Goal: Navigation & Orientation: Find specific page/section

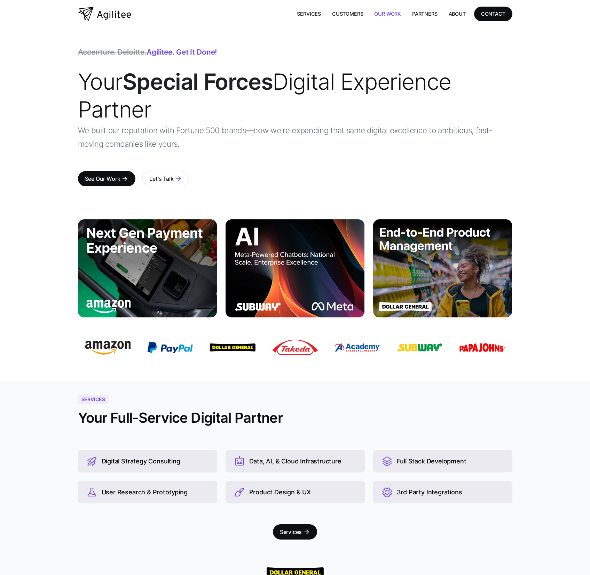
click at [376, 14] on link "Our Work" at bounding box center [387, 14] width 38 height 14
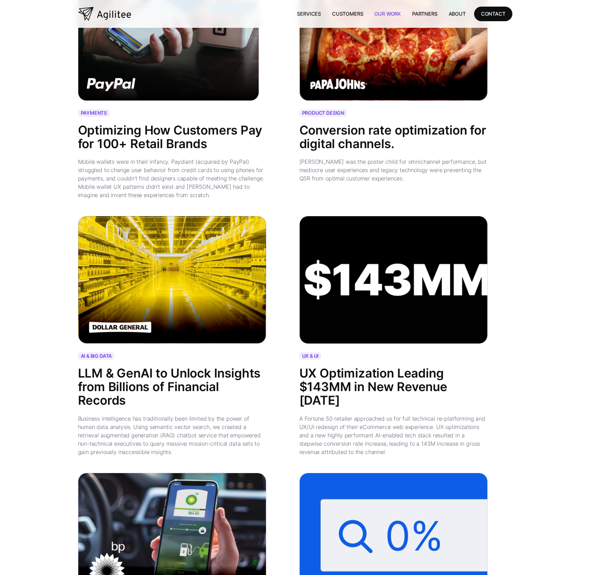
scroll to position [266, 0]
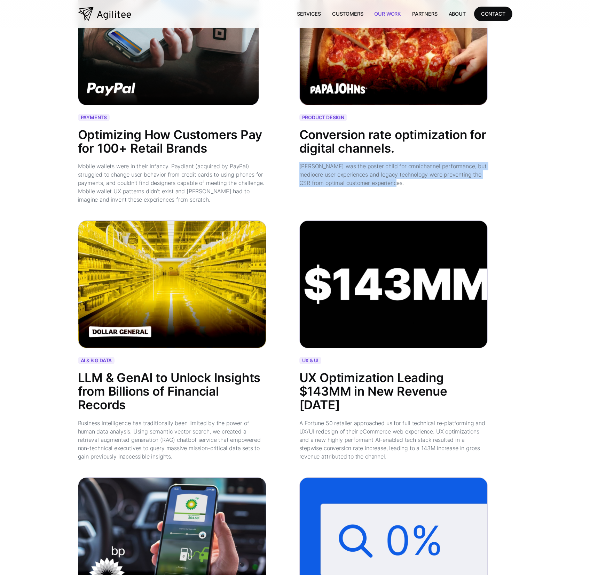
drag, startPoint x: 298, startPoint y: 166, endPoint x: 438, endPoint y: 184, distance: 141.4
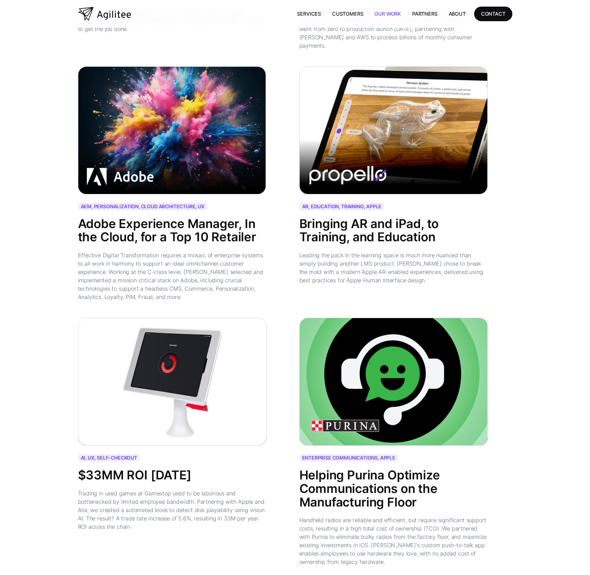
scroll to position [1536, 0]
